Goal: Transaction & Acquisition: Purchase product/service

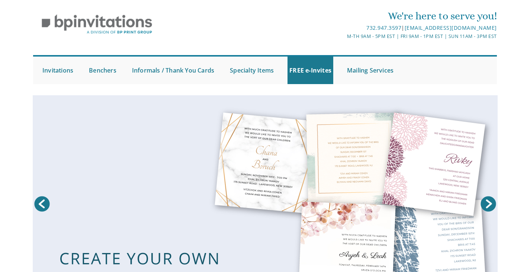
scroll to position [24, 0]
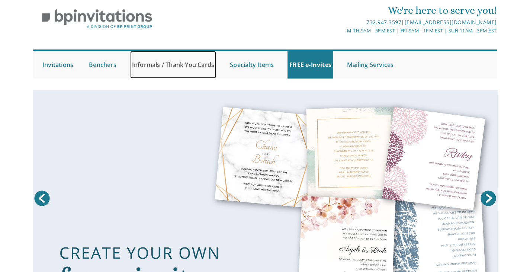
click at [189, 66] on link "Informals / Thank You Cards" at bounding box center [173, 65] width 86 height 28
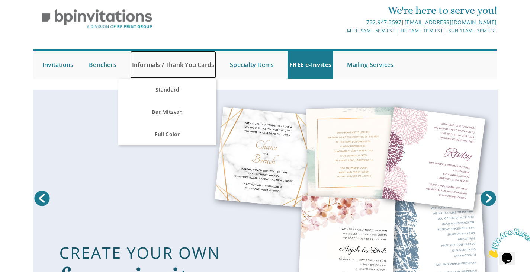
scroll to position [0, 0]
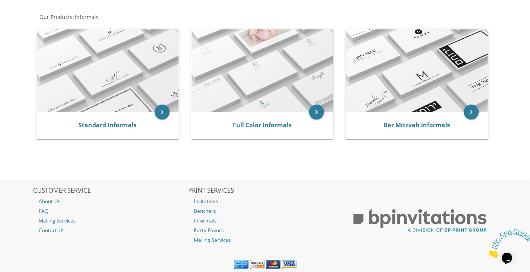
scroll to position [138, 0]
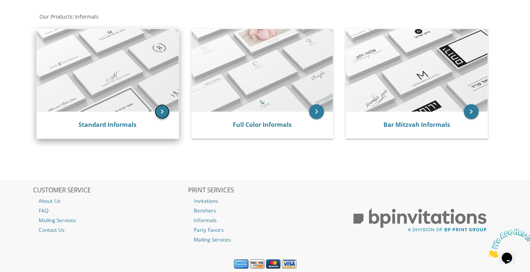
click at [160, 113] on icon "keyboard_arrow_right" at bounding box center [162, 111] width 15 height 15
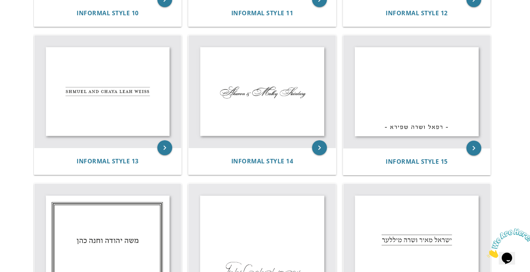
scroll to position [732, 0]
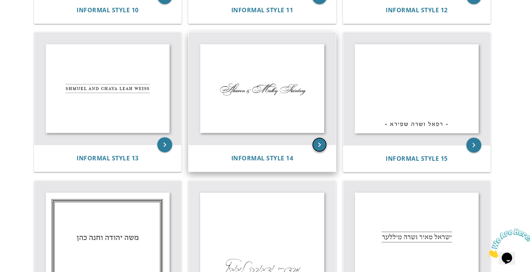
click at [322, 145] on icon "keyboard_arrow_right" at bounding box center [319, 144] width 15 height 15
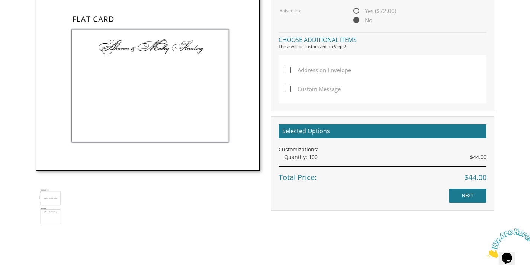
scroll to position [363, 0]
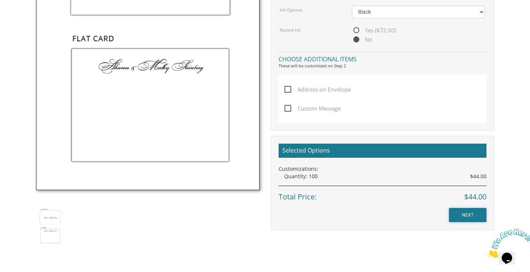
click at [459, 214] on input "NEXT" at bounding box center [468, 215] width 38 height 14
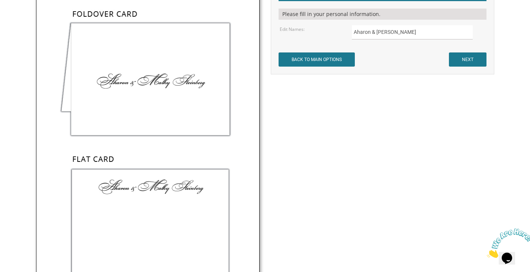
scroll to position [255, 0]
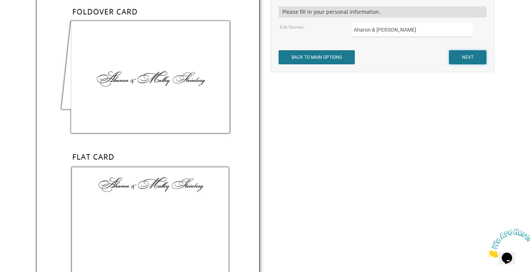
click at [459, 58] on input "NEXT" at bounding box center [468, 57] width 38 height 14
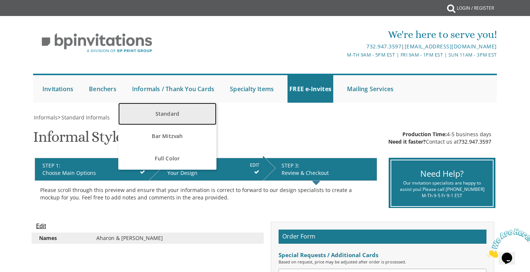
click at [180, 108] on link "Standard" at bounding box center [167, 114] width 98 height 22
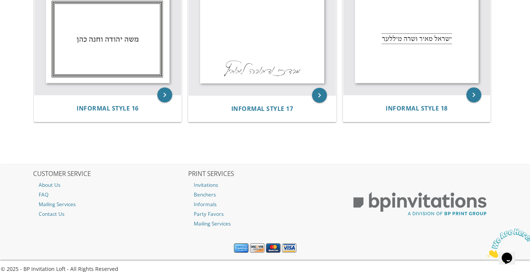
scroll to position [938, 0]
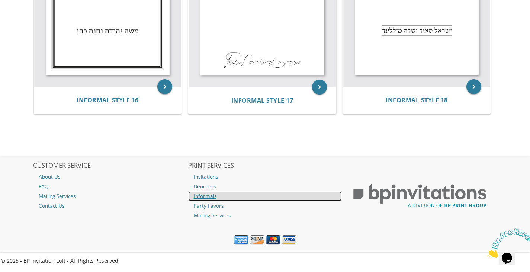
click at [211, 193] on link "Informals" at bounding box center [265, 196] width 154 height 10
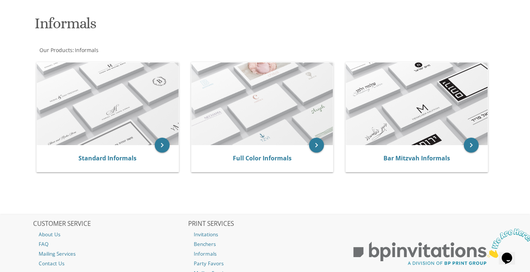
scroll to position [106, 0]
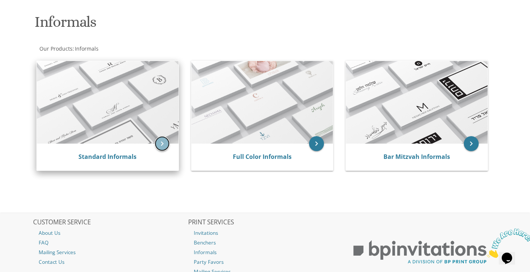
click at [164, 137] on icon "keyboard_arrow_right" at bounding box center [162, 143] width 15 height 15
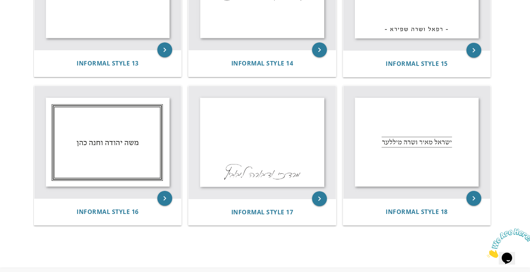
scroll to position [831, 0]
